Goal: Information Seeking & Learning: Check status

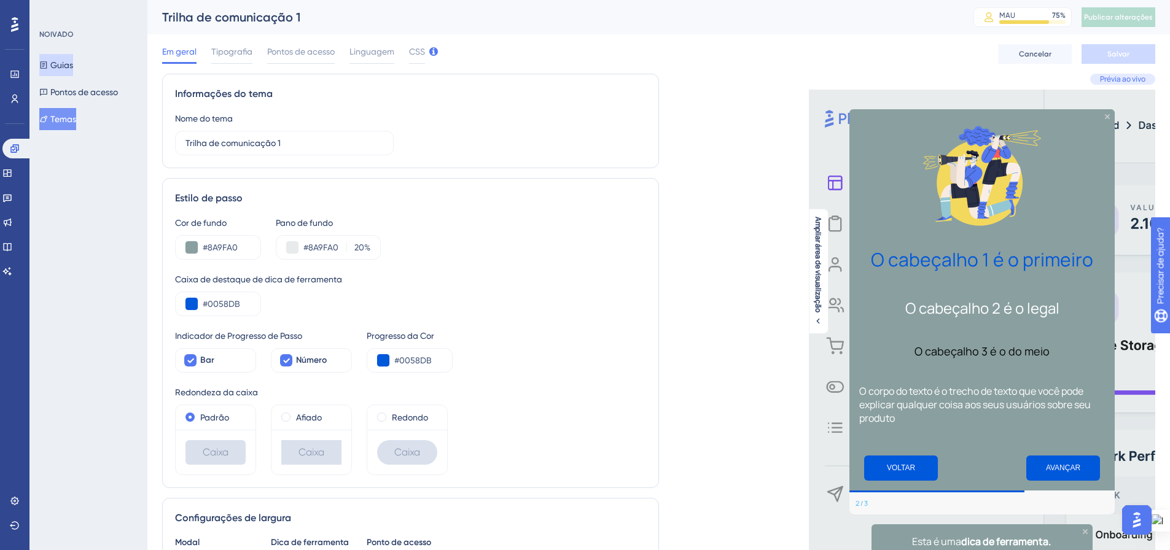
click at [71, 62] on font "Guias" at bounding box center [61, 65] width 23 height 10
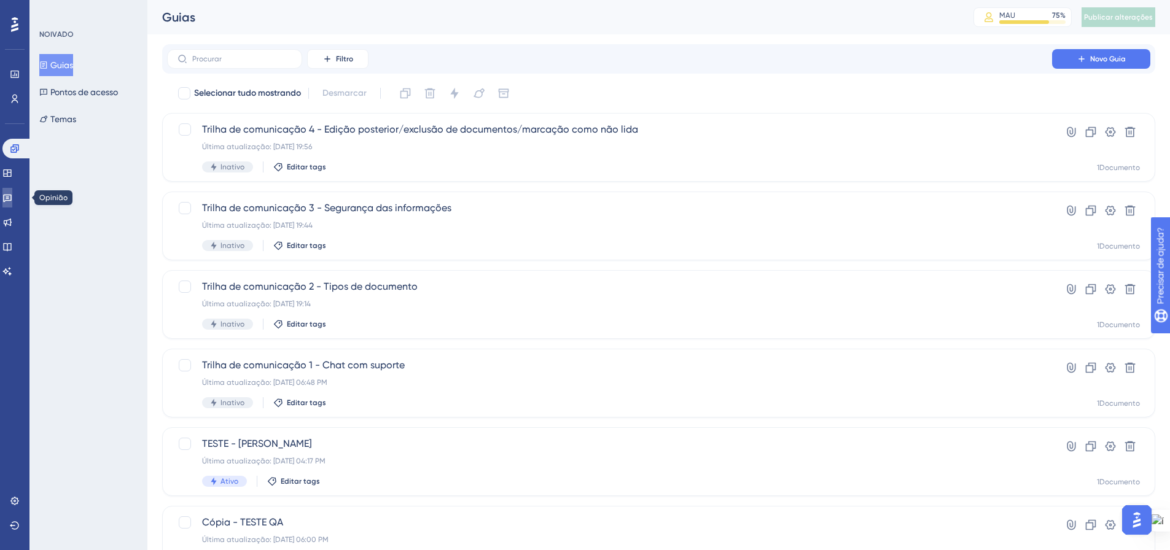
click at [12, 195] on icon at bounding box center [7, 199] width 9 height 8
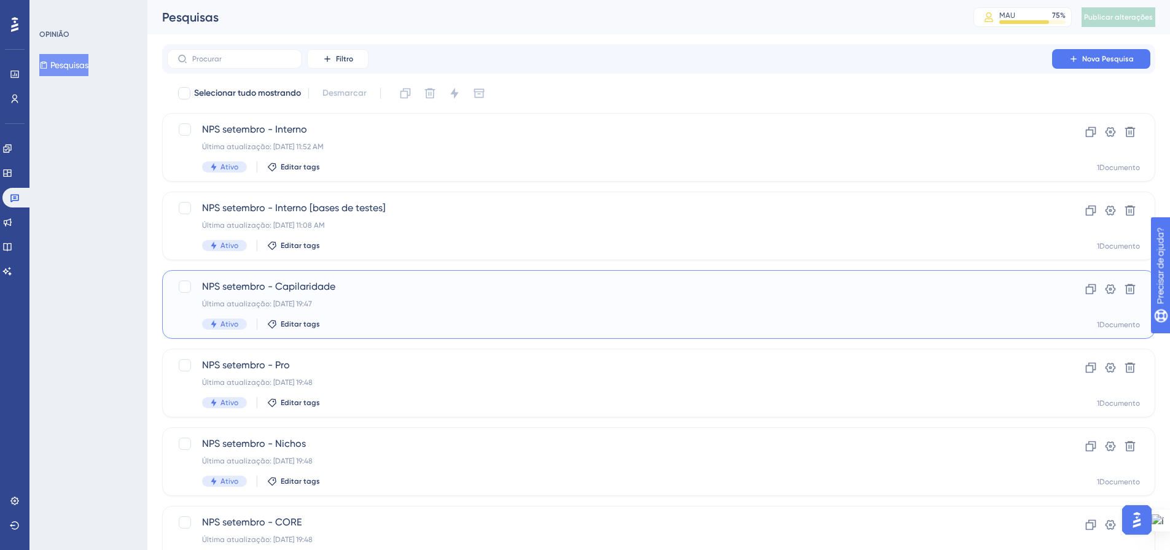
click at [317, 279] on div "NPS setembro - Capilaridade Última atualização: [DATE] 19:47 Ativo Editar tags …" at bounding box center [658, 304] width 993 height 69
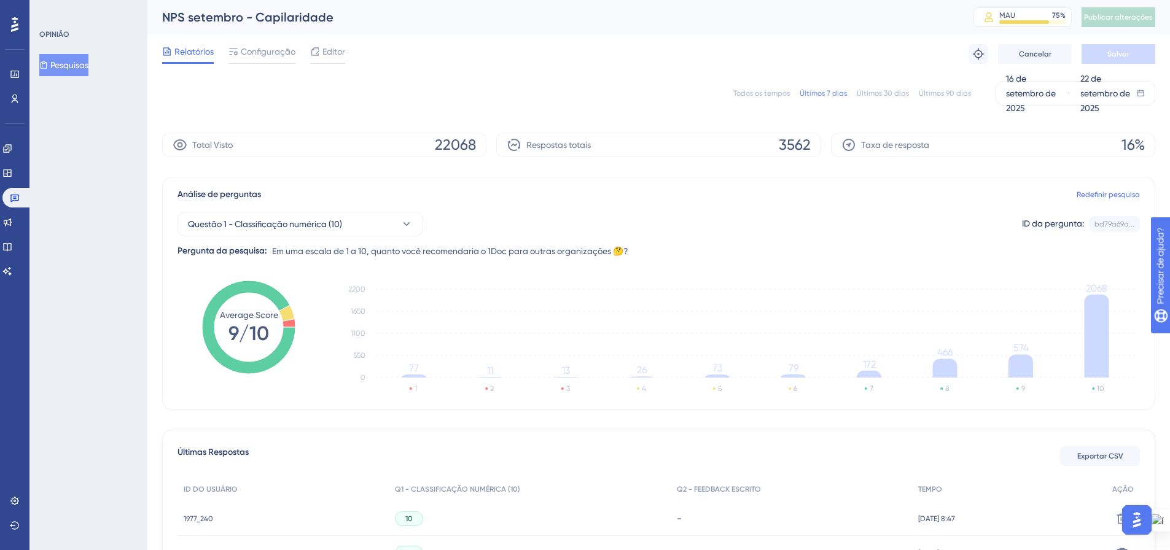
drag, startPoint x: 61, startPoint y: 63, endPoint x: 125, endPoint y: 120, distance: 85.3
click at [61, 63] on font "Pesquisas" at bounding box center [69, 65] width 38 height 10
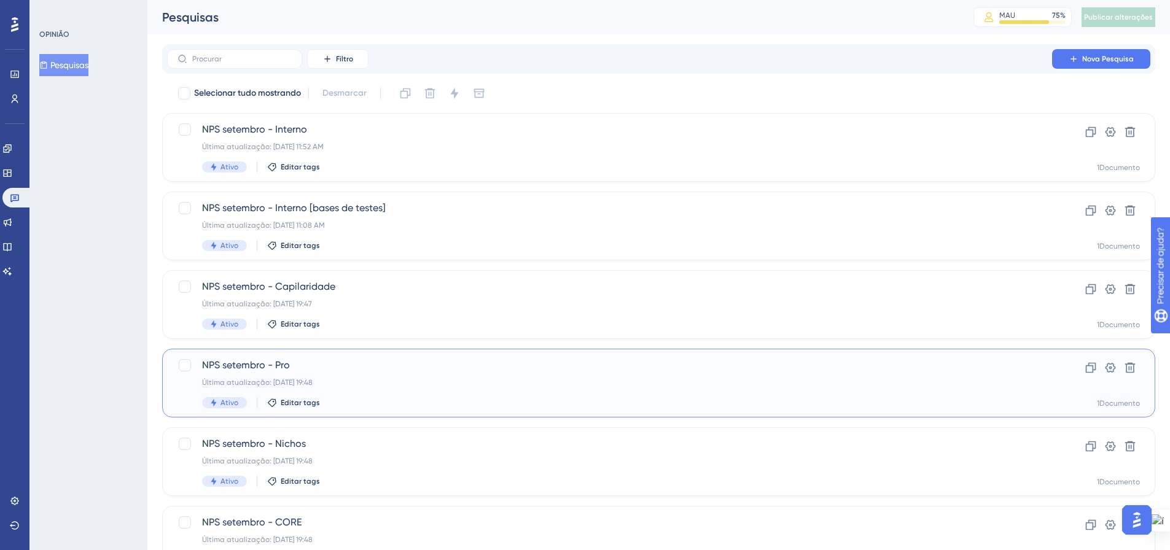
click at [287, 379] on font "Última atualização: [DATE] 19:48" at bounding box center [257, 382] width 111 height 9
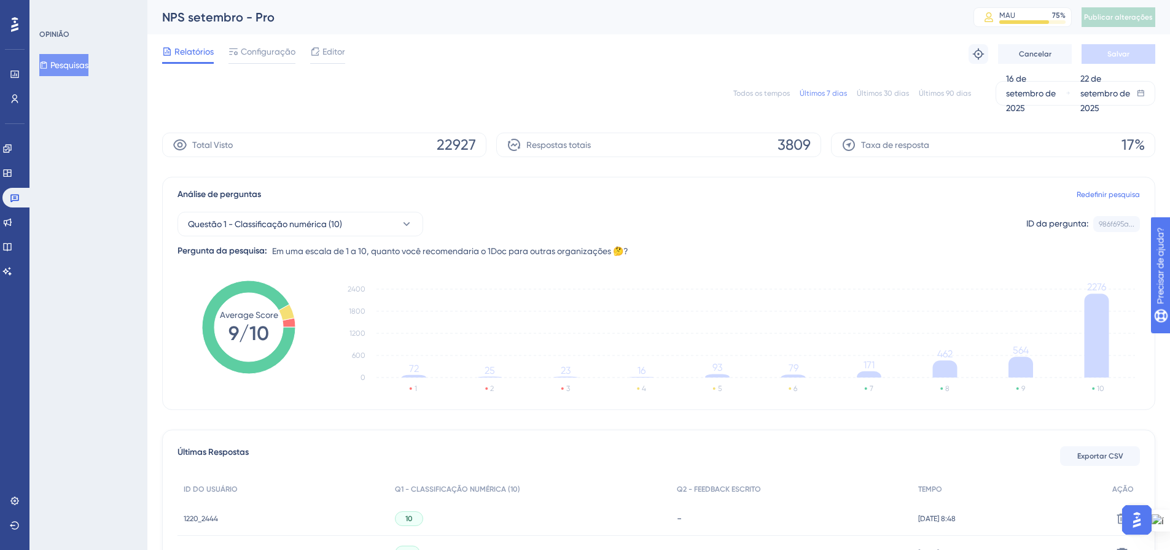
drag, startPoint x: 53, startPoint y: 67, endPoint x: 16, endPoint y: 87, distance: 42.6
click at [48, 67] on icon at bounding box center [43, 65] width 9 height 9
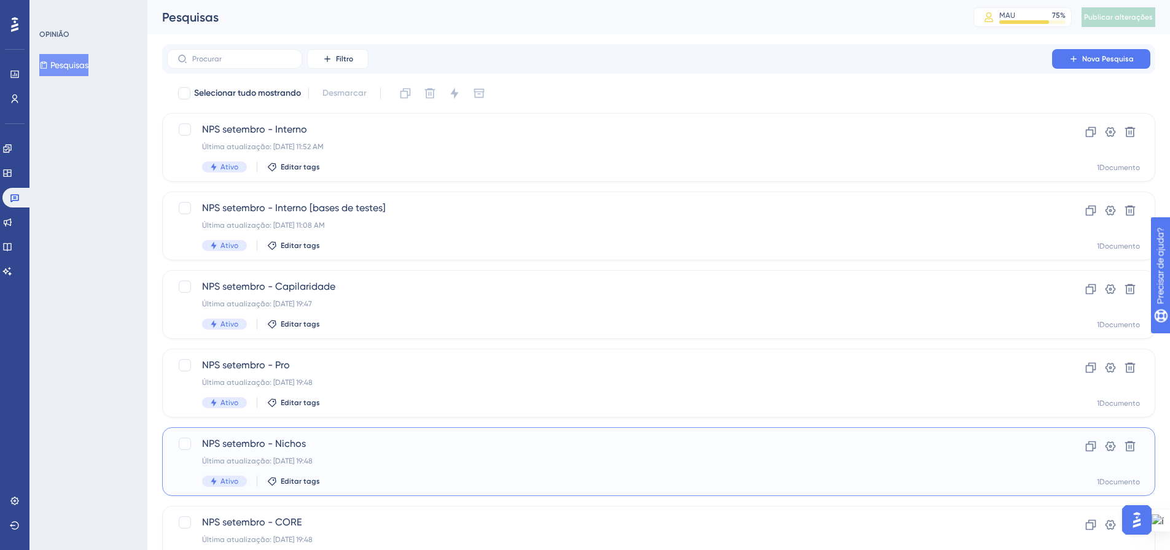
click at [292, 454] on div "NPS setembro - Nichos Última atualização: [DATE] 19:48 Ativo Editar tags" at bounding box center [609, 462] width 815 height 50
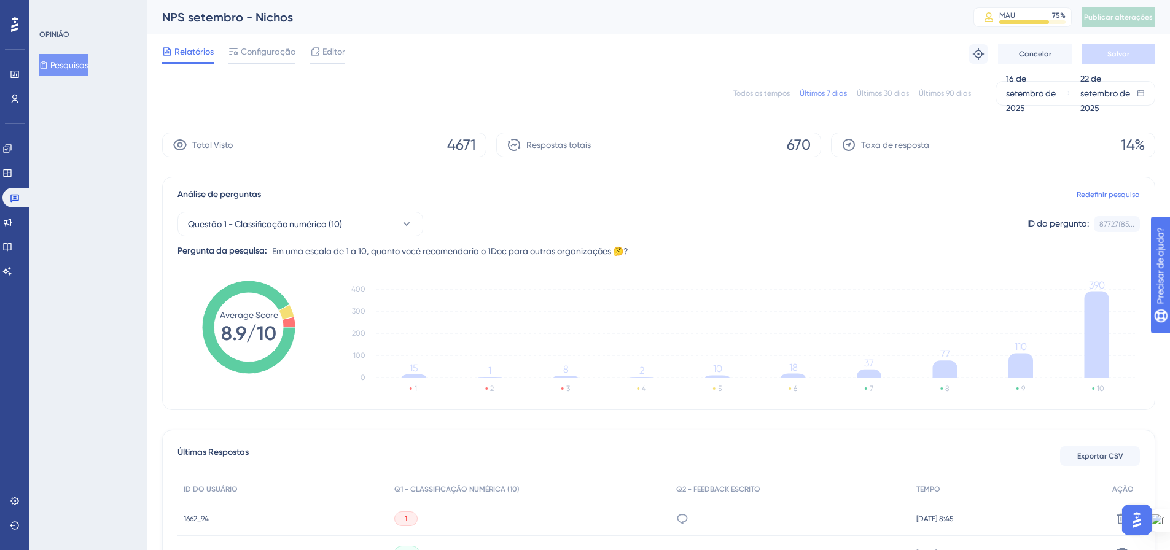
click at [71, 65] on font "Pesquisas" at bounding box center [69, 65] width 38 height 10
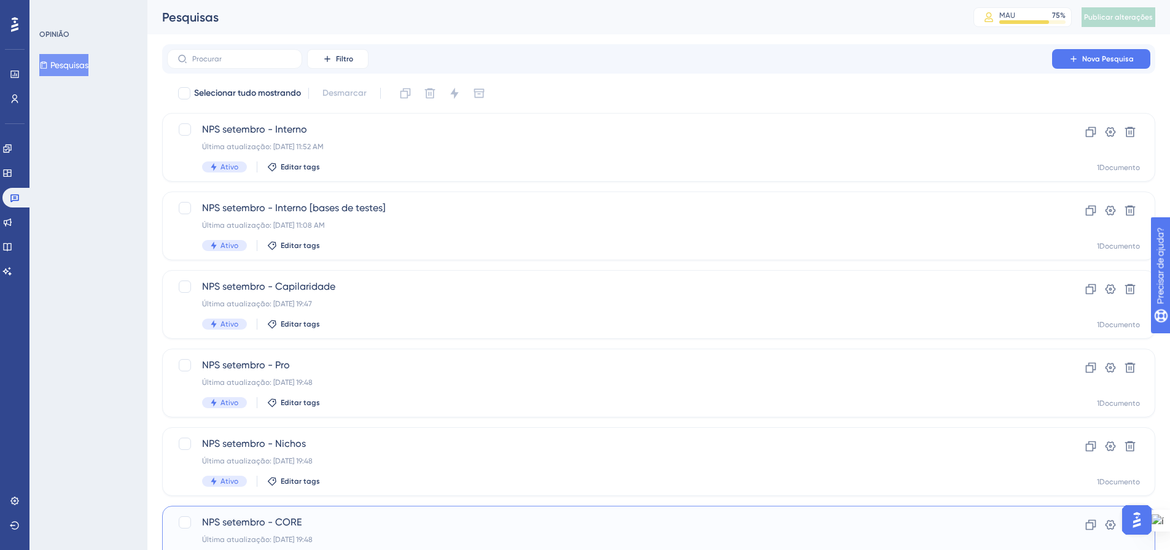
click at [394, 516] on span "NPS setembro - CORE" at bounding box center [609, 522] width 815 height 15
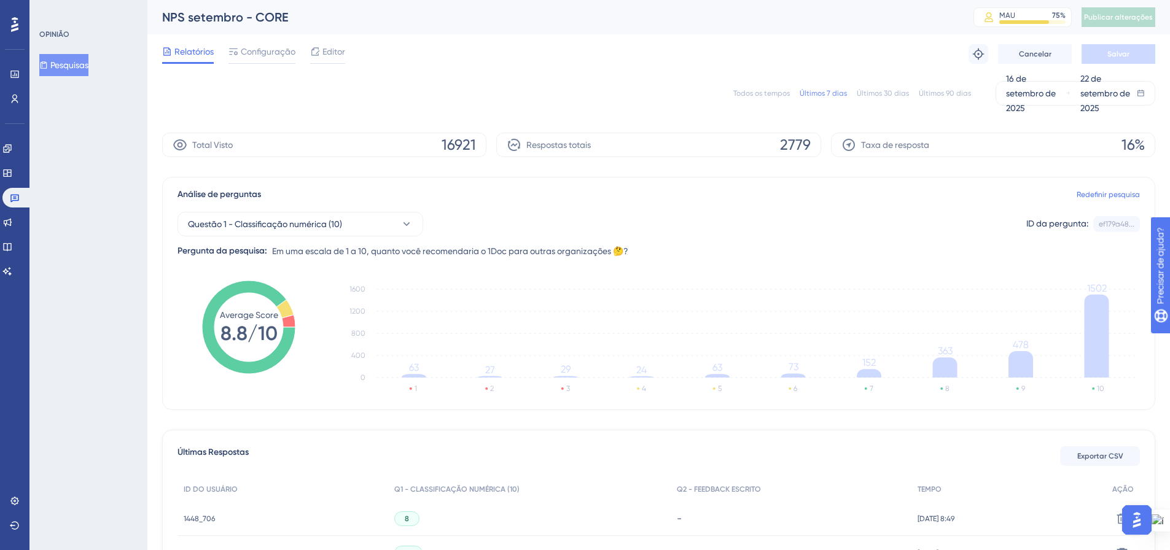
click at [236, 51] on icon at bounding box center [233, 52] width 10 height 10
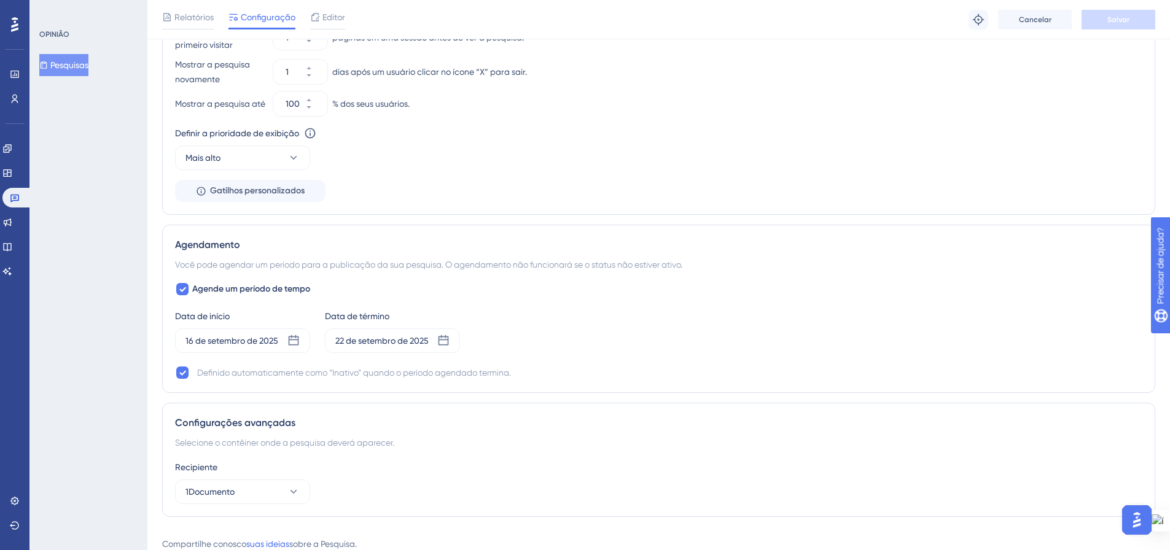
scroll to position [855, 0]
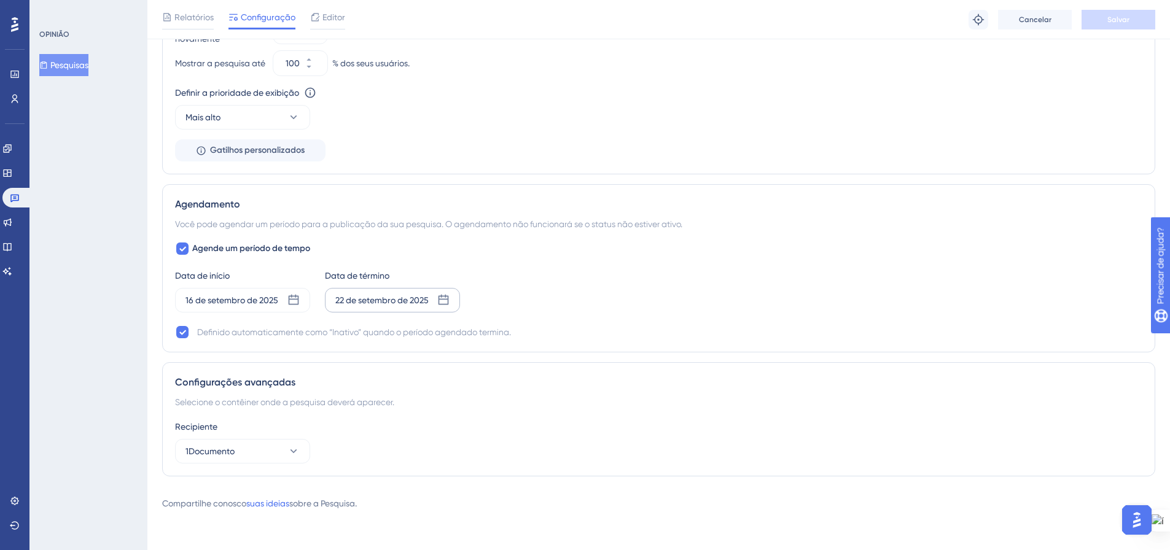
click at [452, 301] on div "22 de setembro de 2025" at bounding box center [392, 300] width 135 height 25
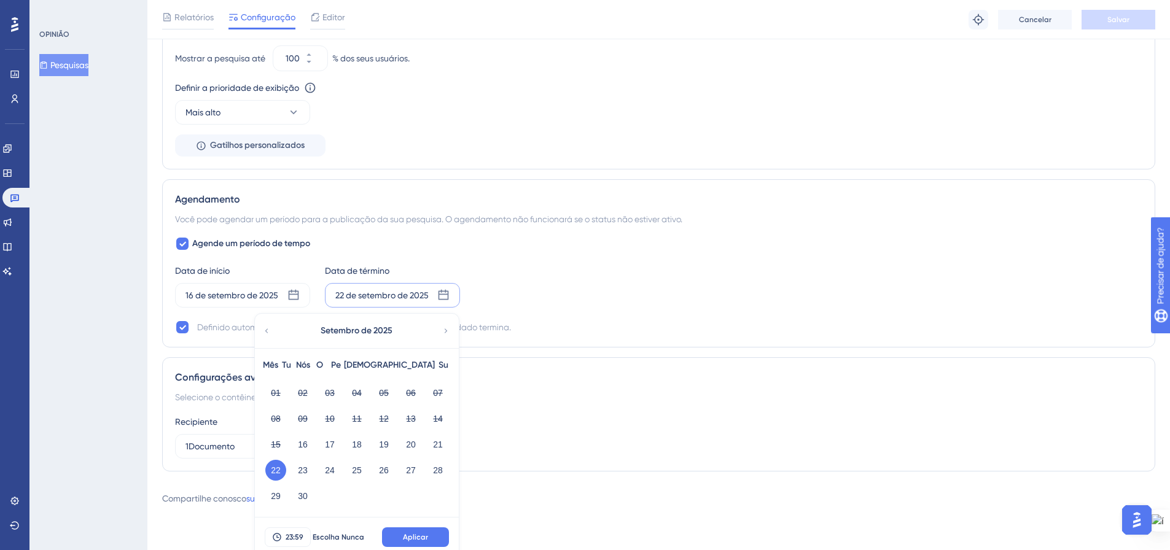
click at [639, 298] on div "Data de início [DATE] Data de término [DATE] Setembro de 2025 Mês Tu Nós O Pe S…" at bounding box center [658, 285] width 967 height 44
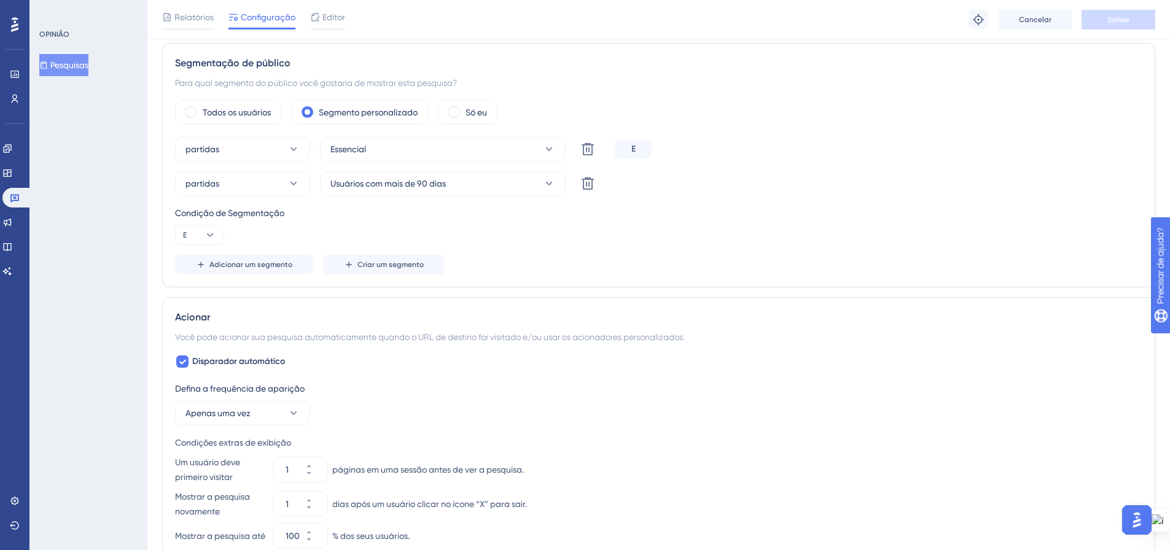
scroll to position [179, 0]
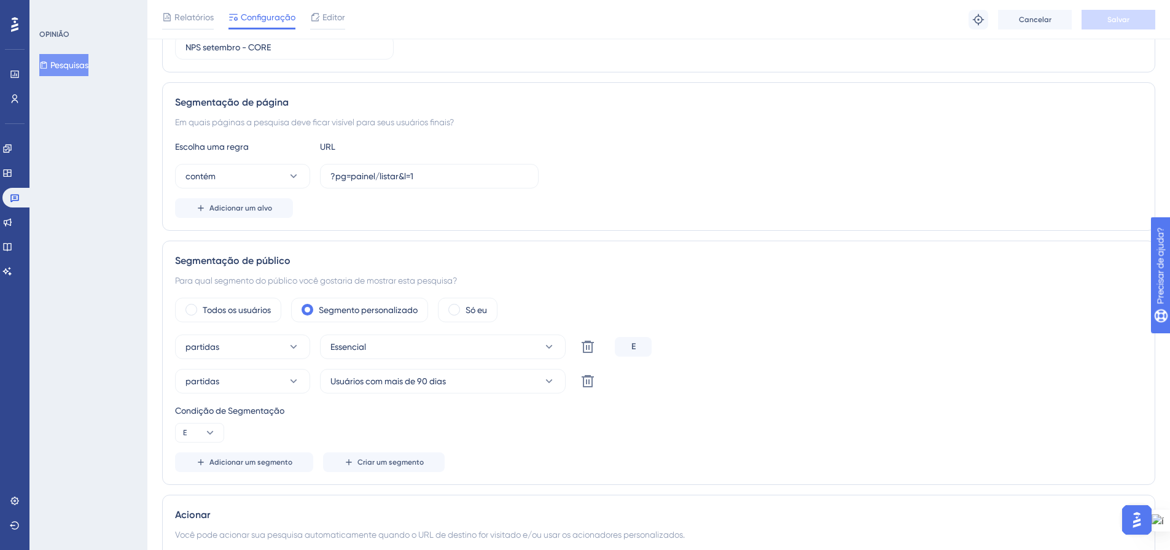
click at [70, 61] on font "Pesquisas" at bounding box center [69, 65] width 38 height 10
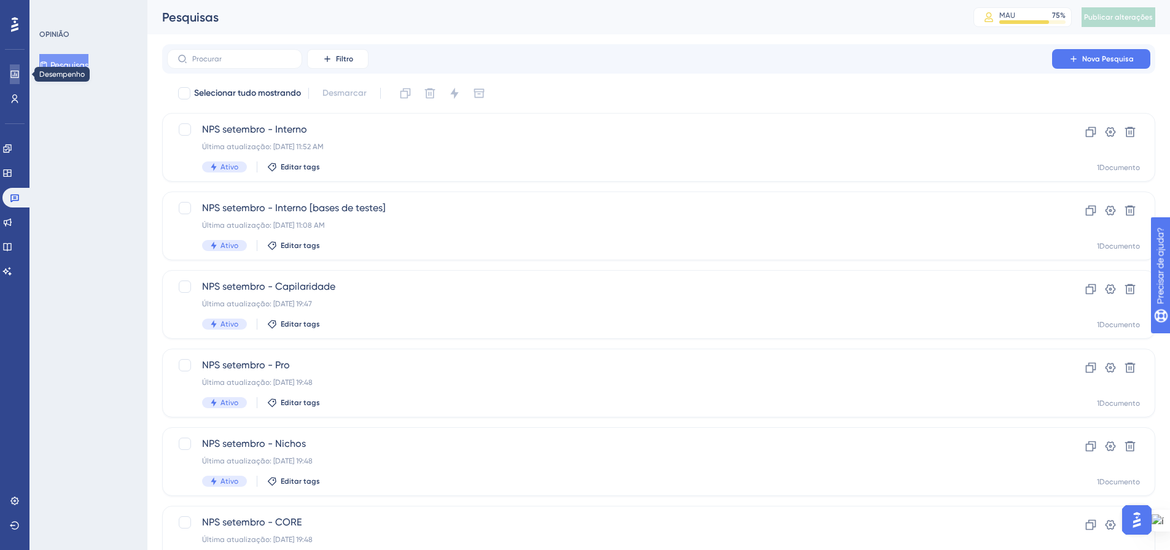
click at [10, 74] on link at bounding box center [15, 74] width 10 height 20
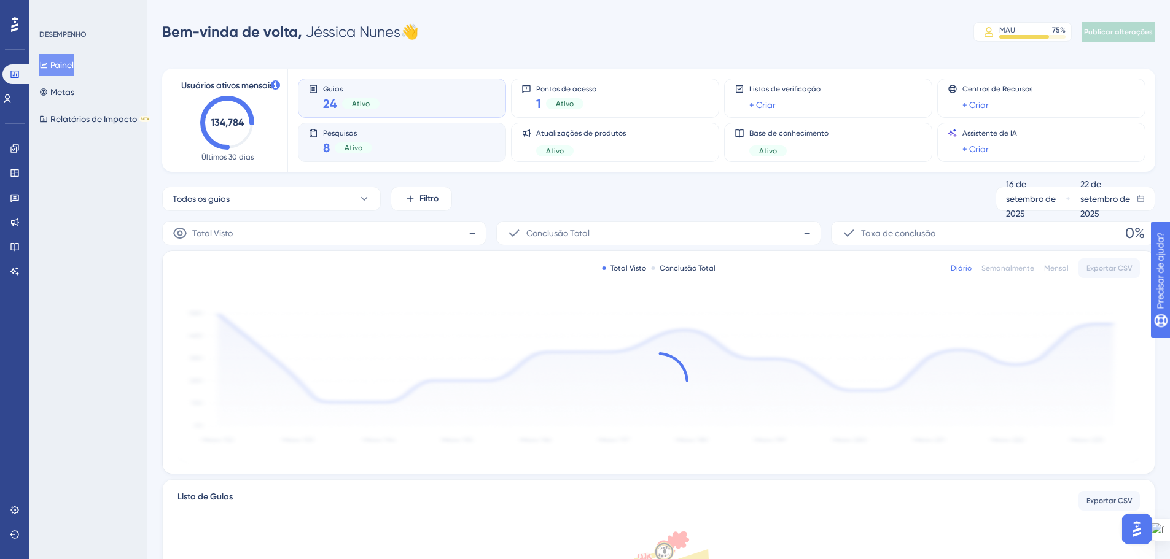
click at [324, 135] on font "Pesquisas" at bounding box center [340, 133] width 34 height 9
click at [368, 194] on icon at bounding box center [364, 199] width 12 height 12
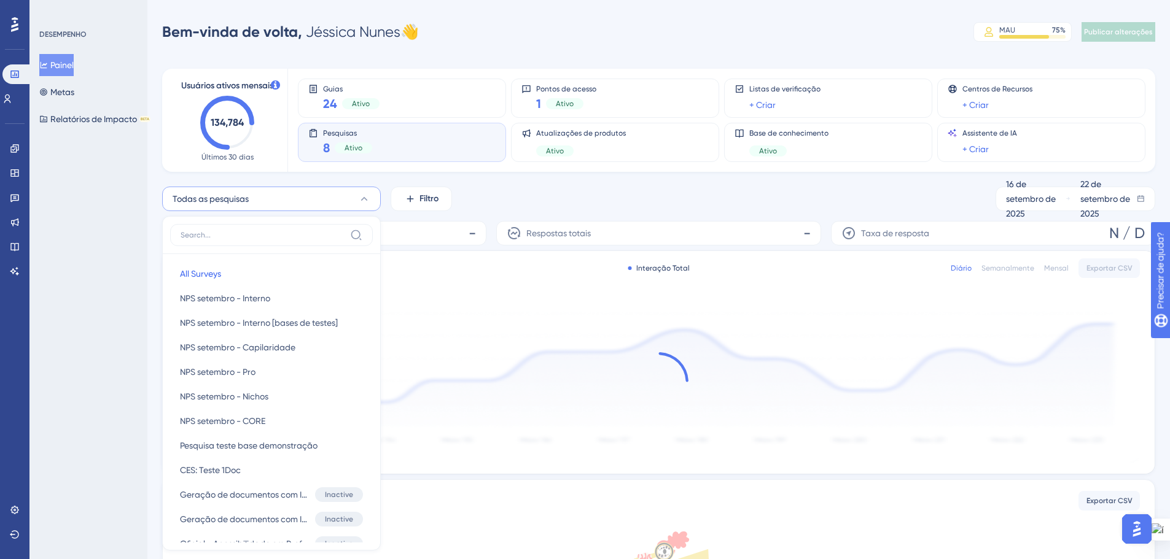
scroll to position [101, 0]
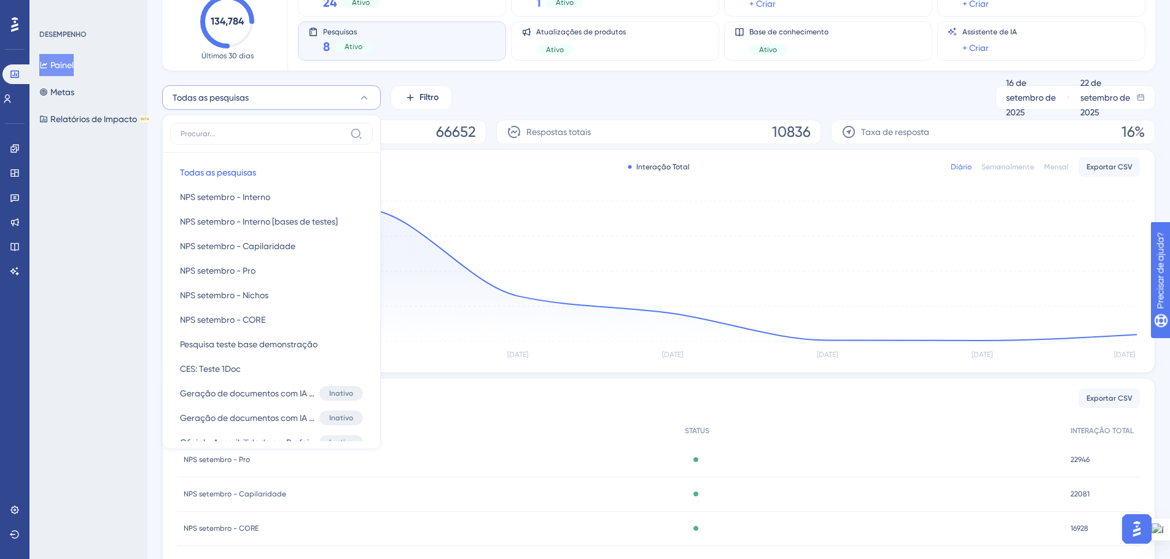
click at [508, 90] on div "Todas as pesquisas Todas as pesquisas Todas as pesquisas NPS setembro - Interno…" at bounding box center [658, 97] width 993 height 25
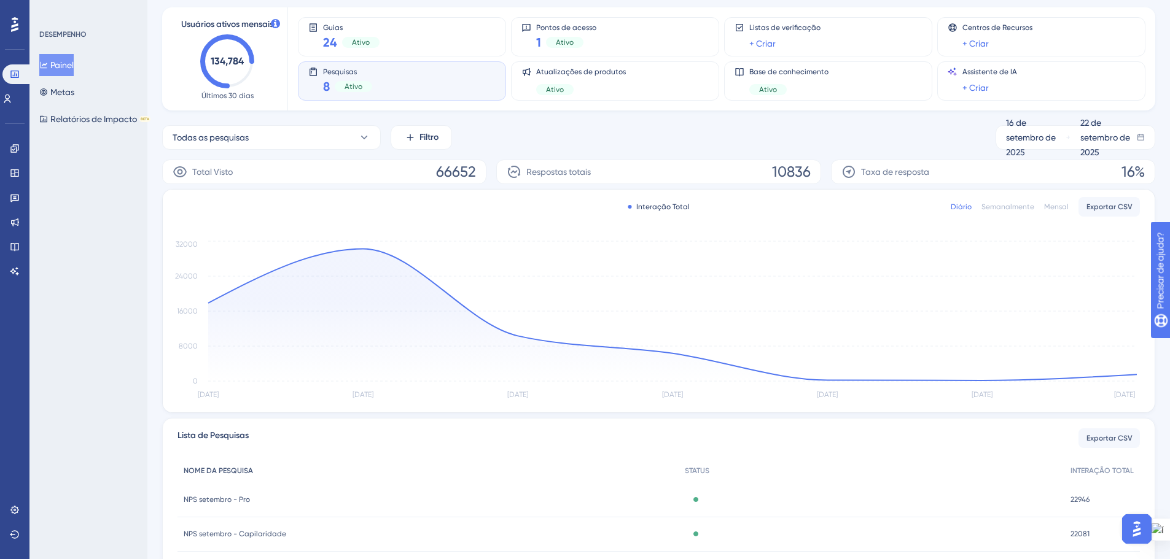
scroll to position [40, 0]
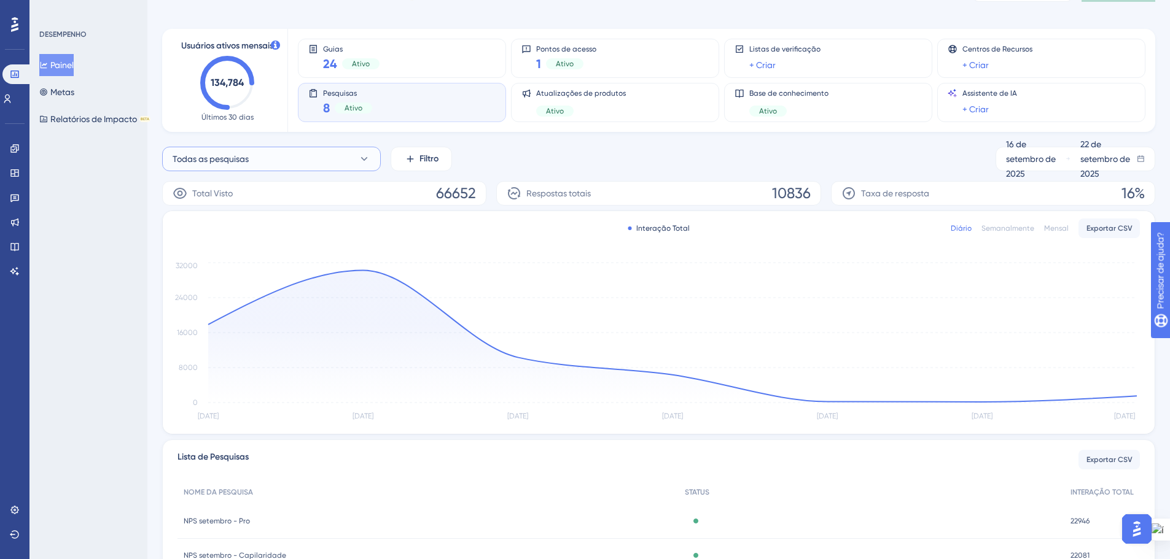
click at [357, 162] on button "Todas as pesquisas" at bounding box center [271, 159] width 219 height 25
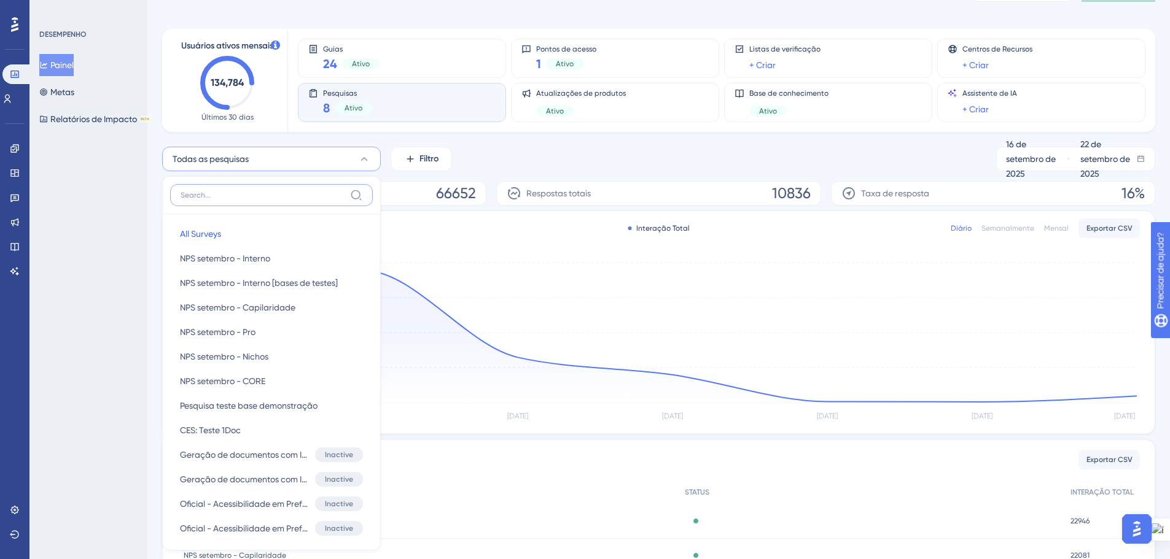
scroll to position [120, 0]
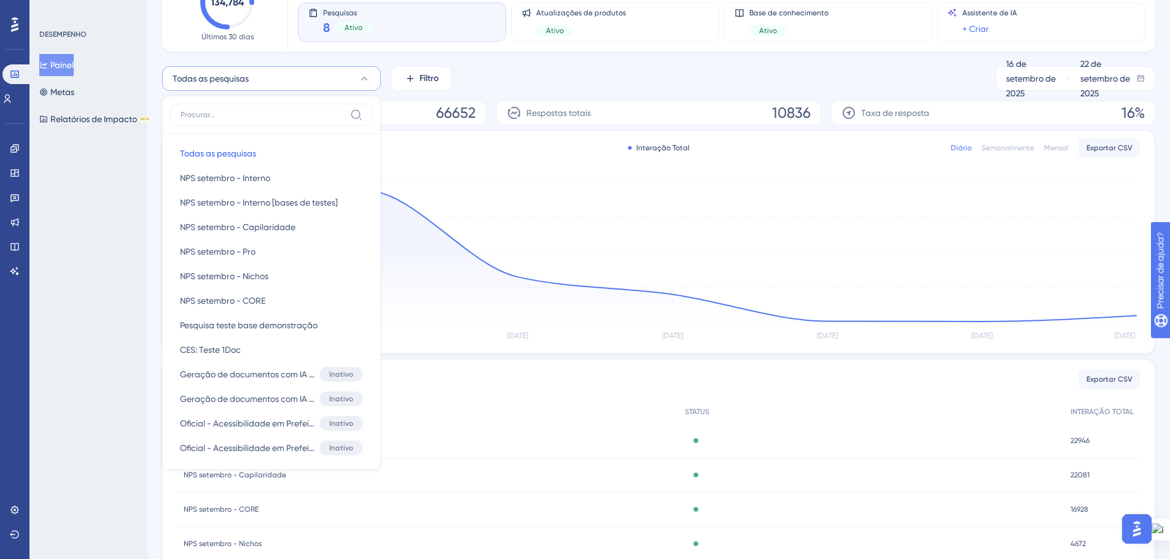
click at [507, 74] on div "Todas as pesquisas Todas as pesquisas Todas as pesquisas NPS setembro - Interno…" at bounding box center [658, 78] width 993 height 25
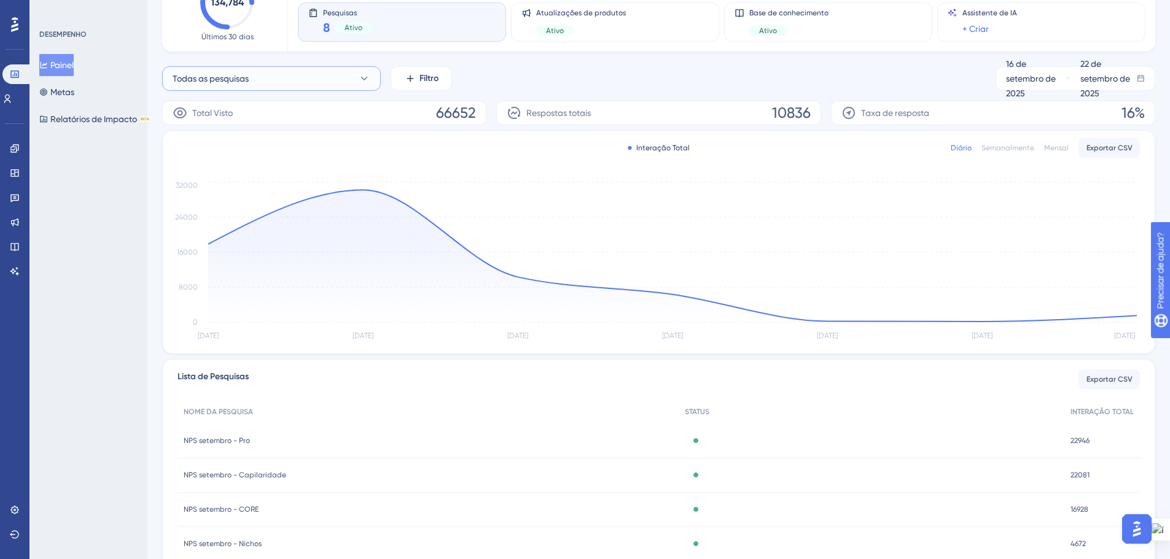
click at [359, 80] on icon at bounding box center [364, 78] width 12 height 12
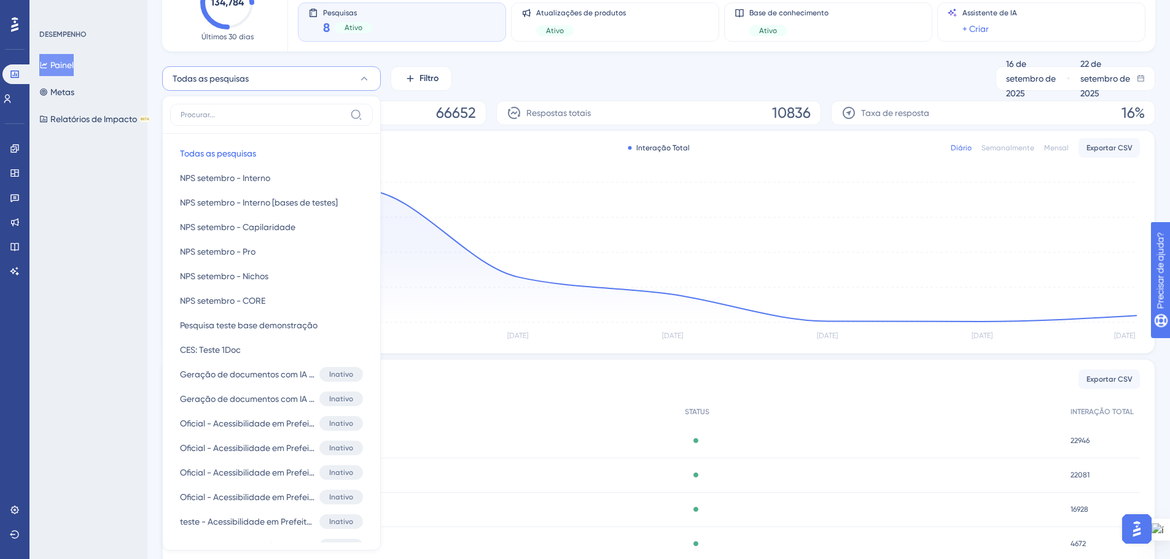
scroll to position [160, 0]
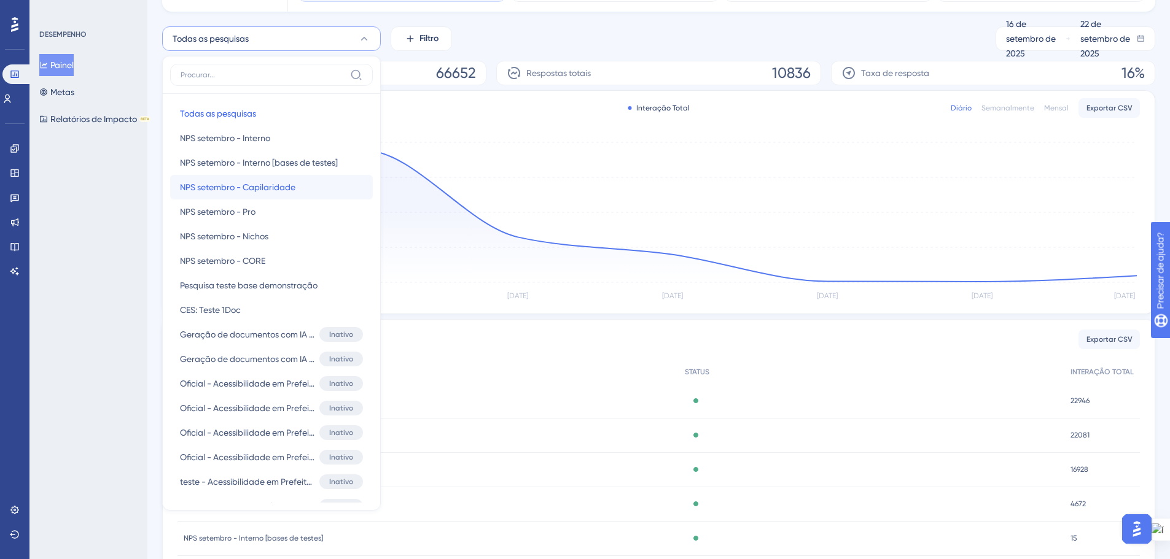
click at [295, 191] on font "NPS setembro - Capilaridade" at bounding box center [237, 187] width 115 height 10
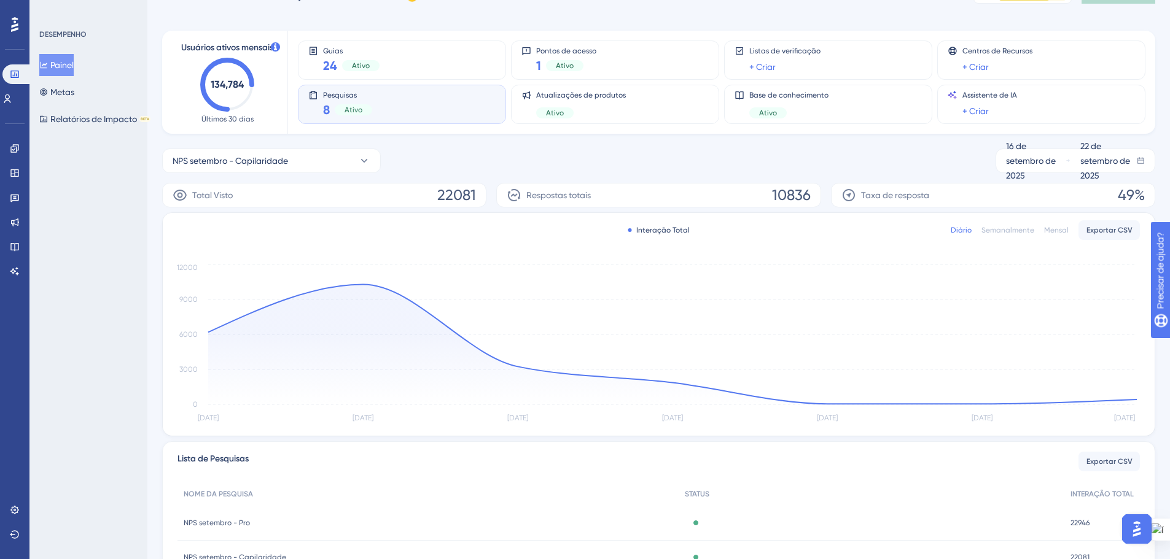
scroll to position [37, 0]
click at [273, 158] on font "NPS setembro - Capilaridade" at bounding box center [230, 162] width 115 height 10
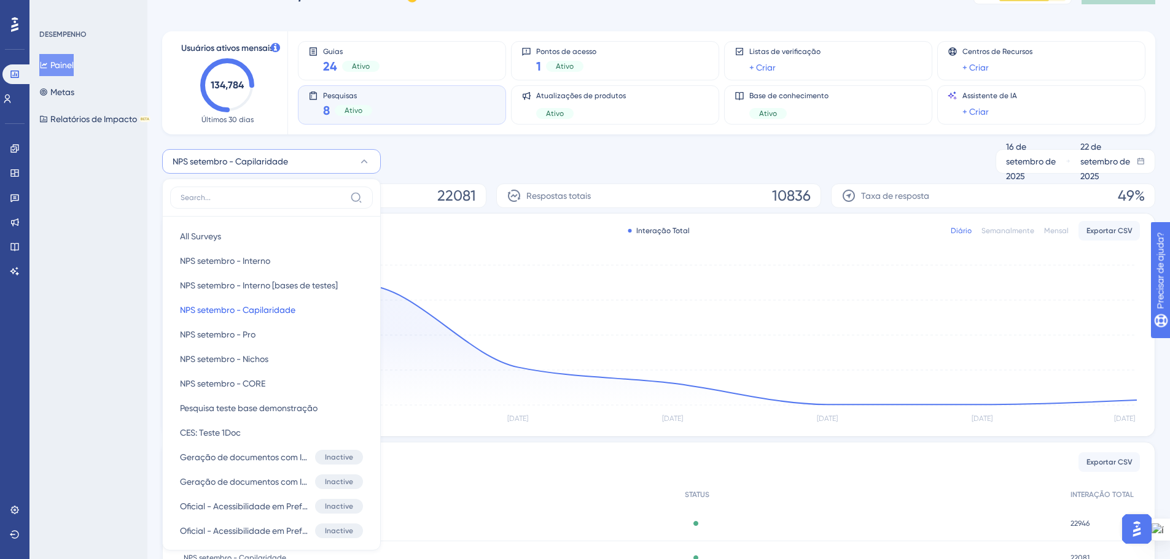
scroll to position [119, 0]
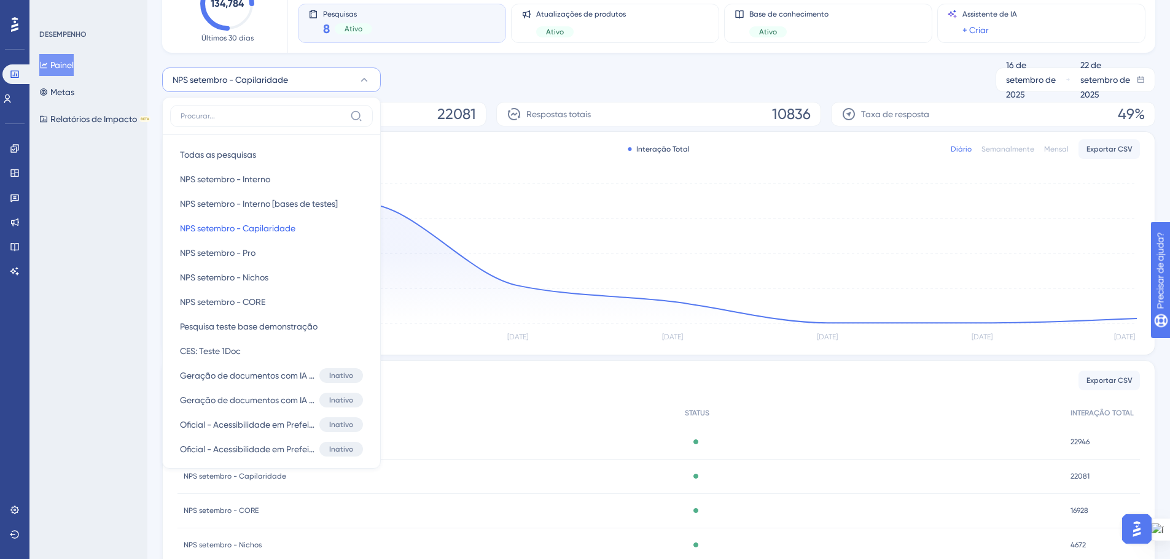
click at [91, 171] on div "DESEMPENHO Painel Metas Relatórios de Impacto BETA" at bounding box center [88, 279] width 118 height 559
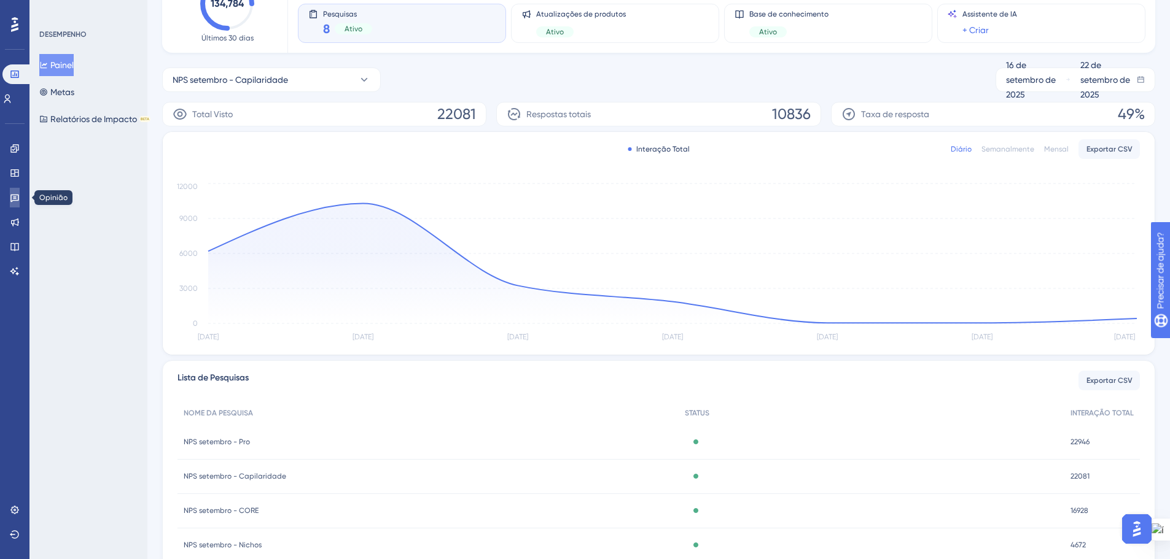
click at [14, 195] on icon at bounding box center [14, 199] width 9 height 8
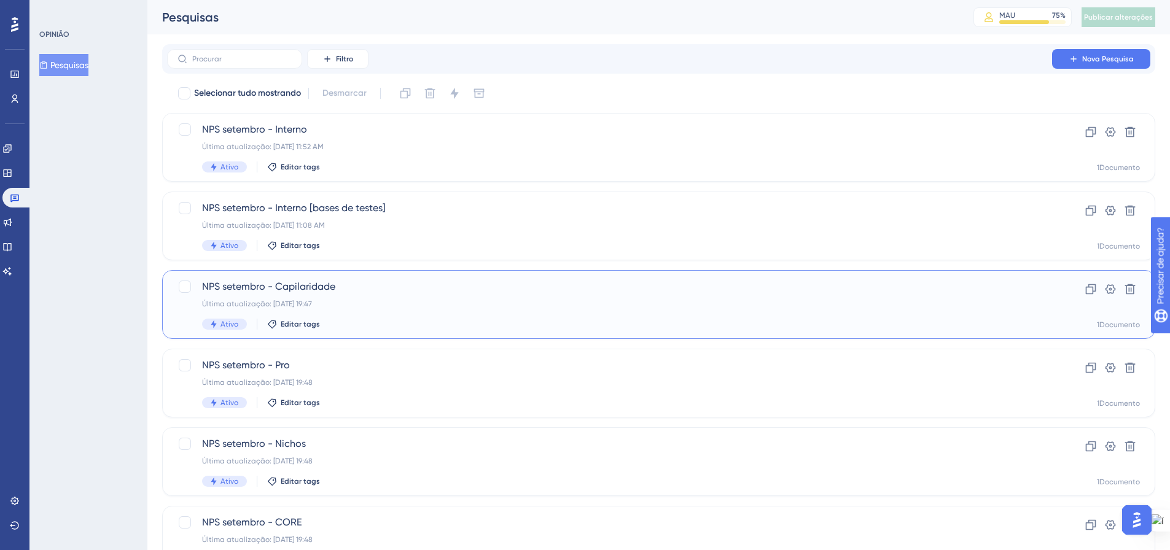
click at [415, 301] on div "Última atualização: [DATE] 19:47" at bounding box center [609, 304] width 815 height 10
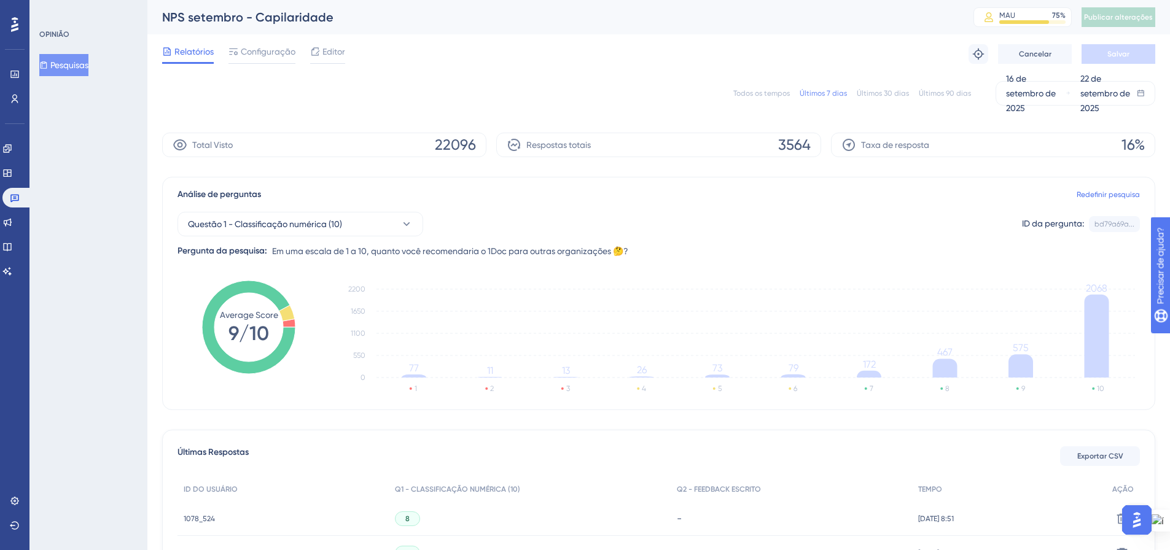
click at [56, 64] on button "Pesquisas" at bounding box center [63, 65] width 49 height 22
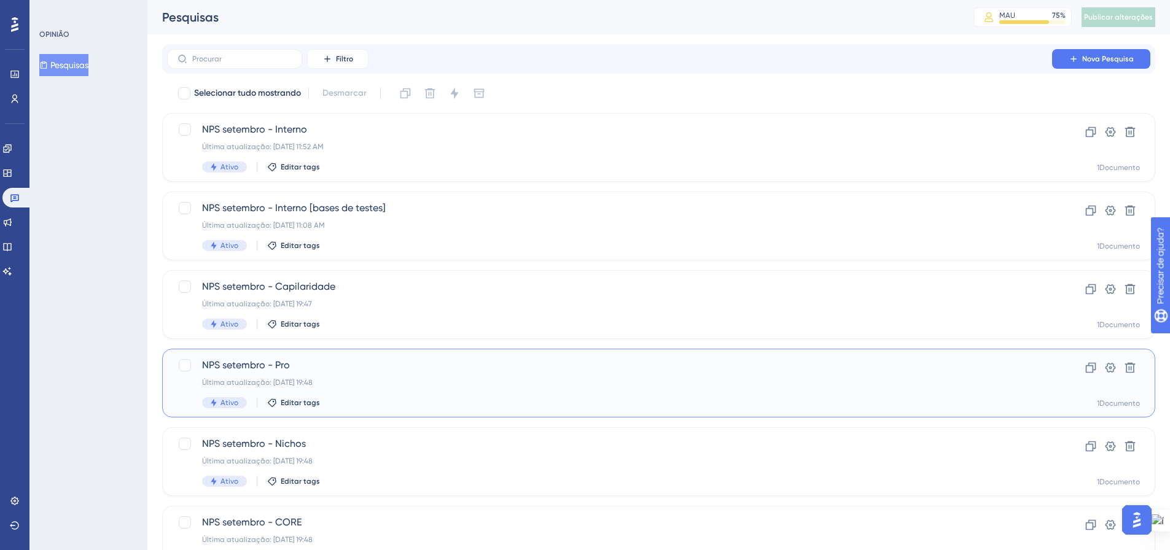
click at [282, 378] on div "Última atualização: [DATE] 19:48" at bounding box center [609, 383] width 815 height 10
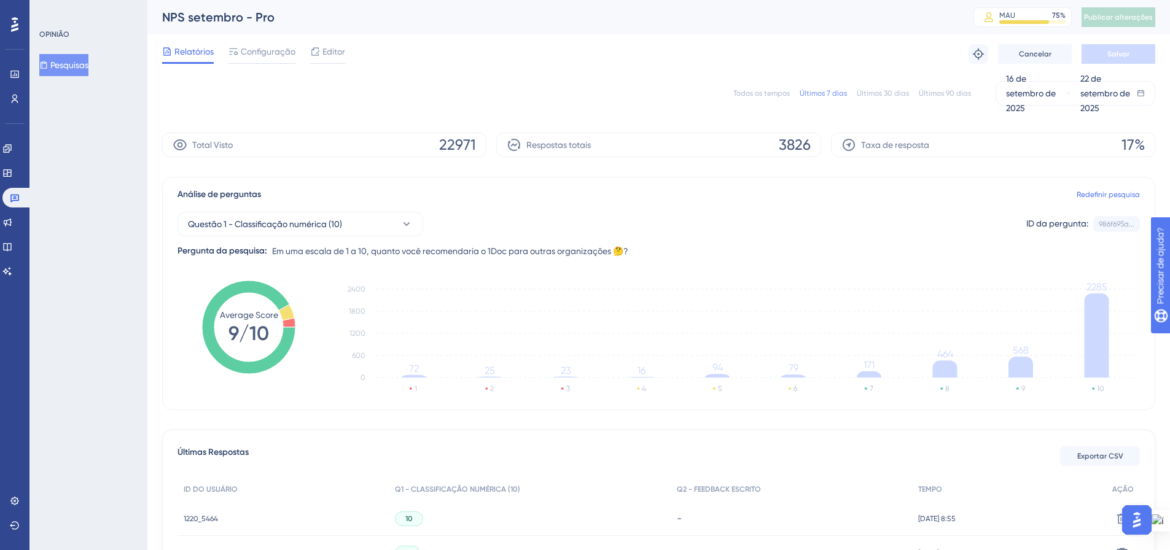
click at [72, 64] on font "Pesquisas" at bounding box center [69, 65] width 38 height 10
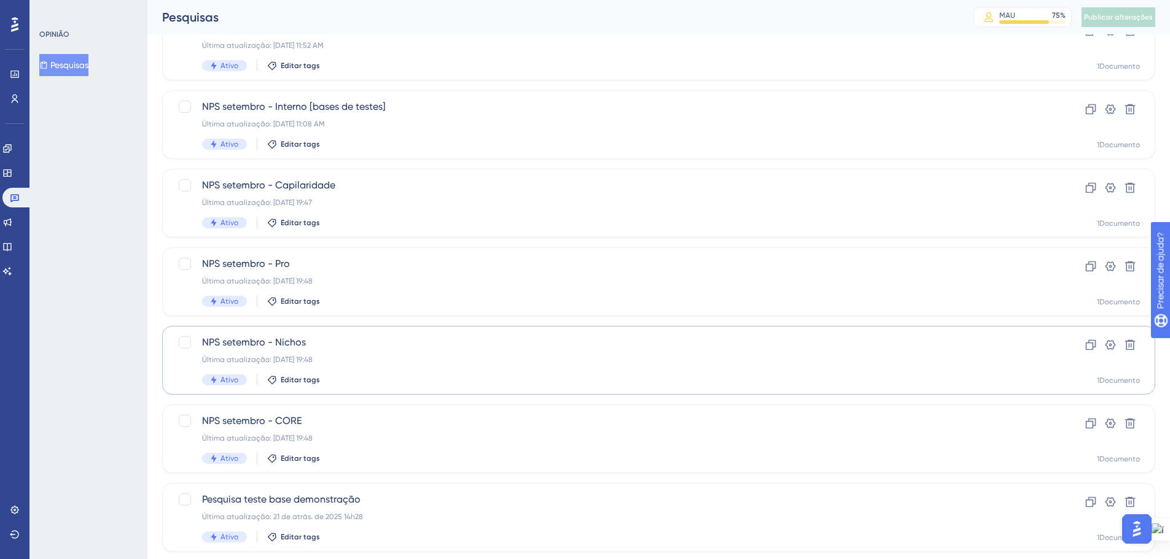
scroll to position [123, 0]
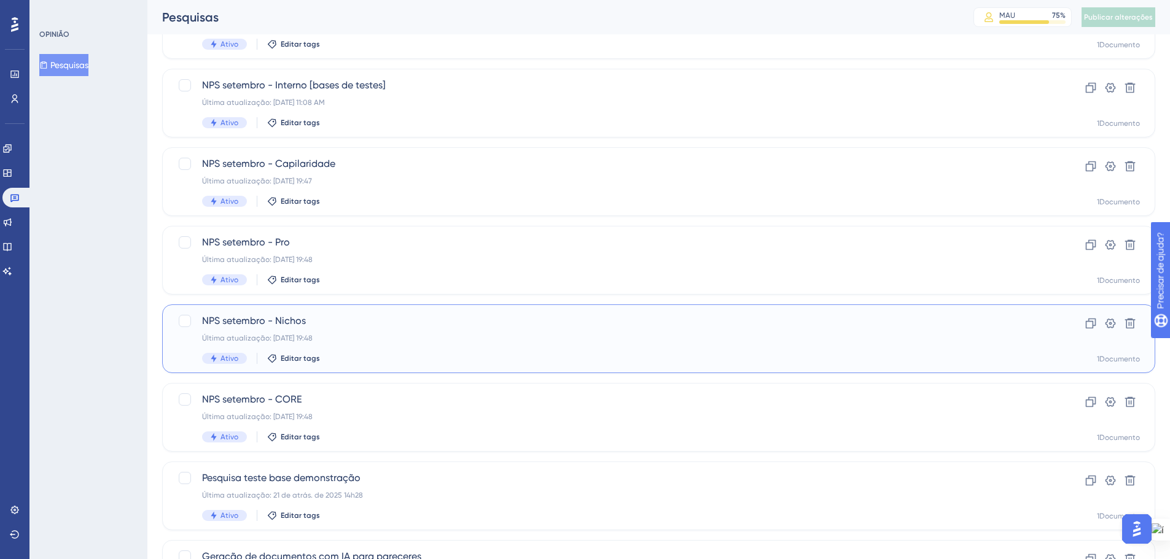
click at [313, 339] on font "Última atualização: [DATE] 19:48" at bounding box center [257, 338] width 111 height 9
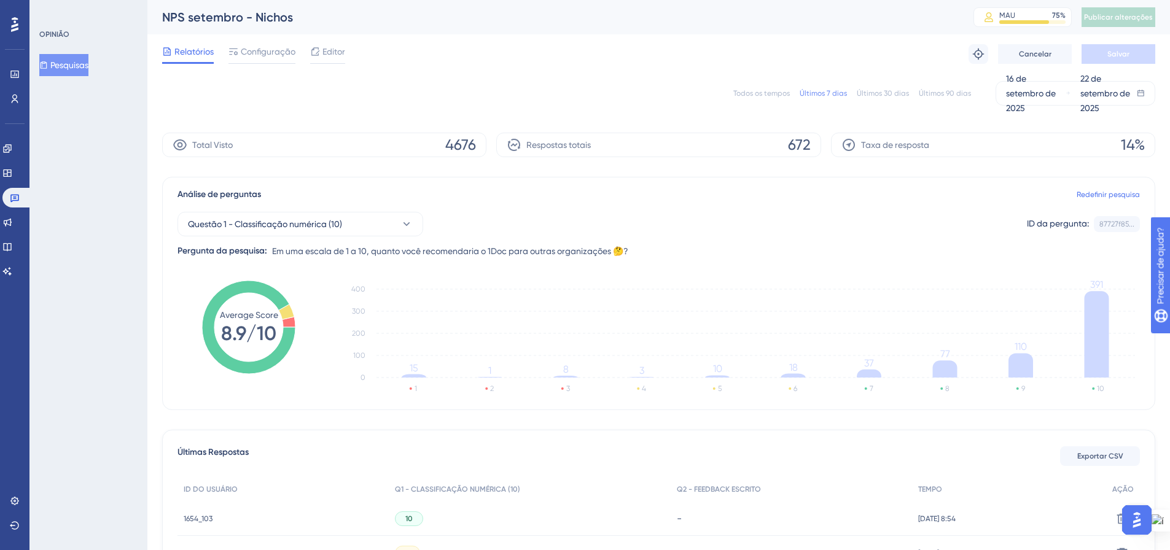
click at [190, 51] on font "Relatórios" at bounding box center [193, 52] width 39 height 10
click at [74, 61] on font "Pesquisas" at bounding box center [69, 65] width 38 height 10
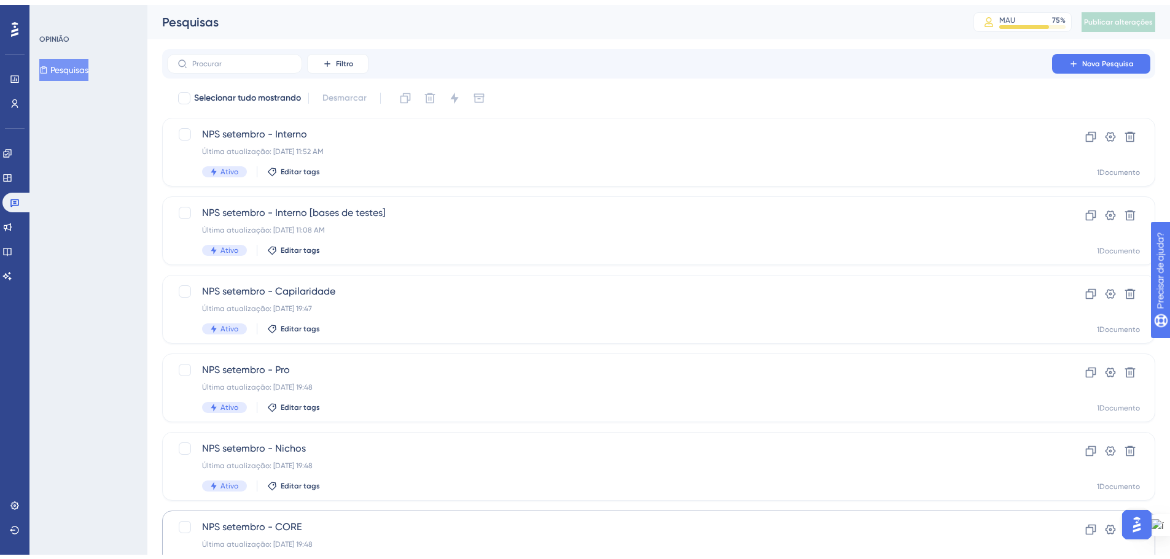
scroll to position [61, 0]
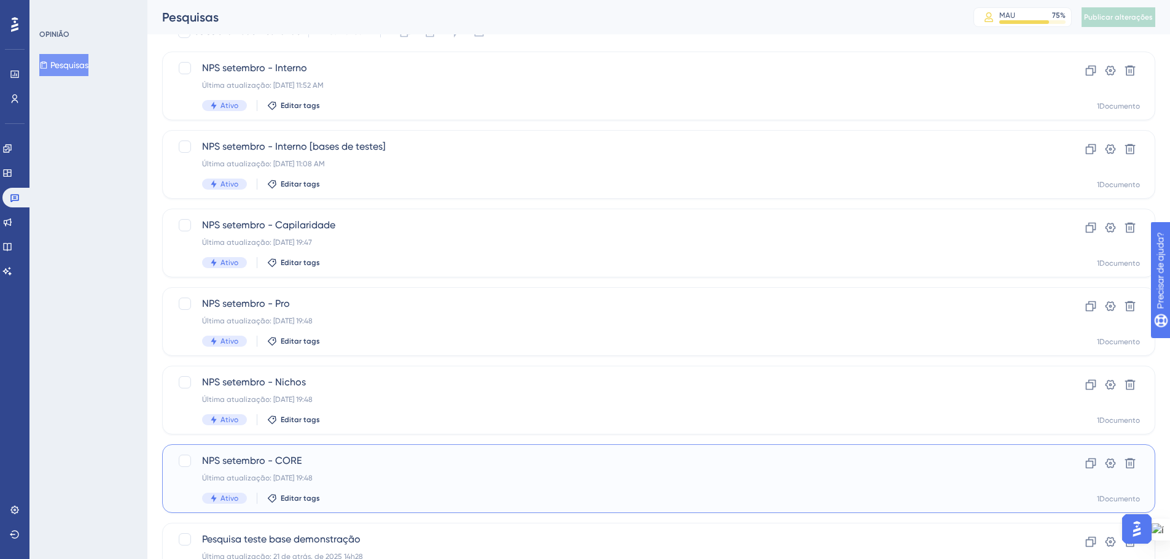
click at [433, 465] on span "NPS setembro - CORE" at bounding box center [609, 461] width 815 height 15
